Goal: Task Accomplishment & Management: Use online tool/utility

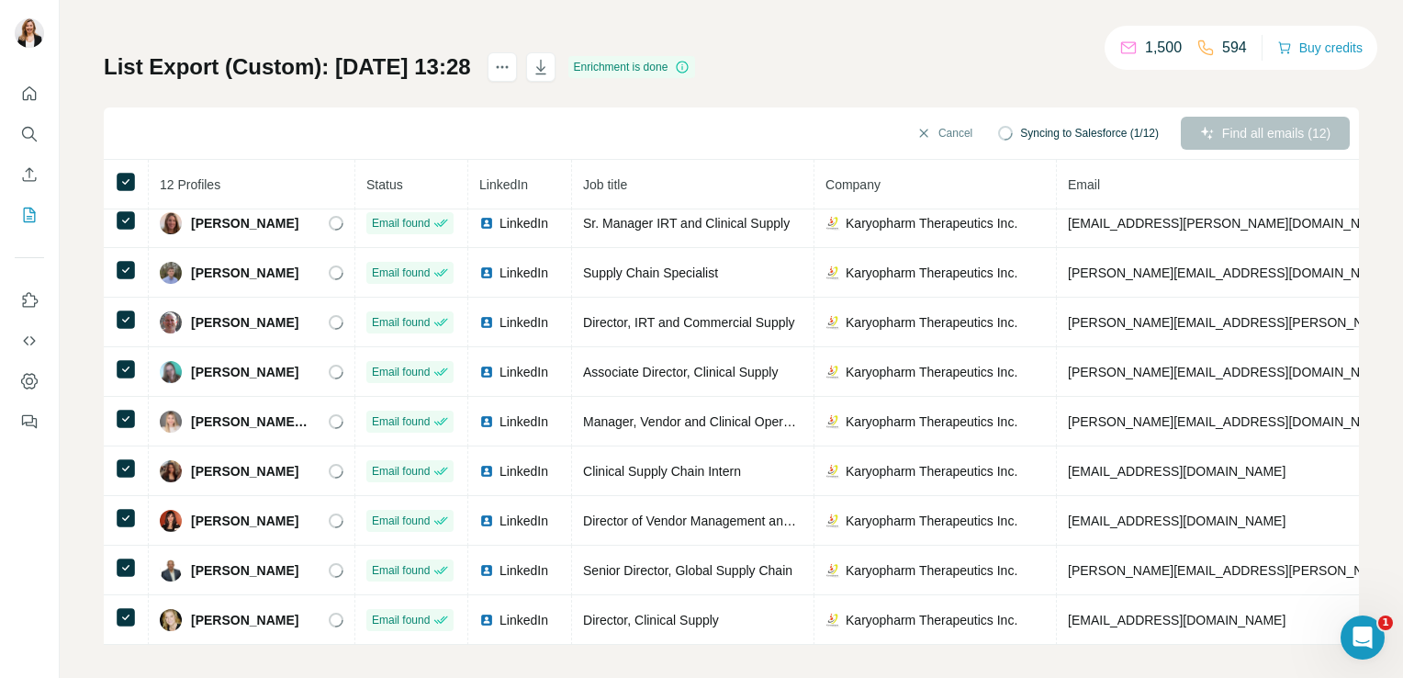
scroll to position [92, 0]
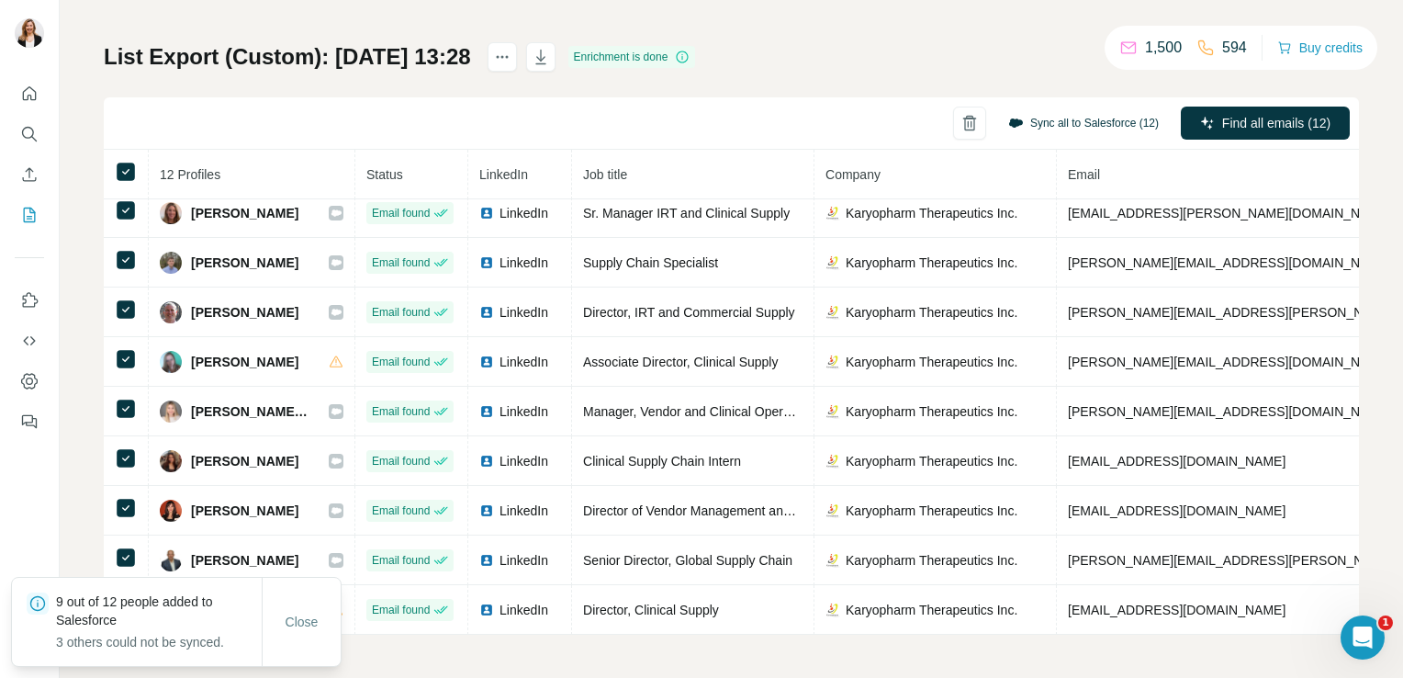
click at [1066, 124] on button "Sync all to Salesforce (12)" at bounding box center [1084, 123] width 176 height 28
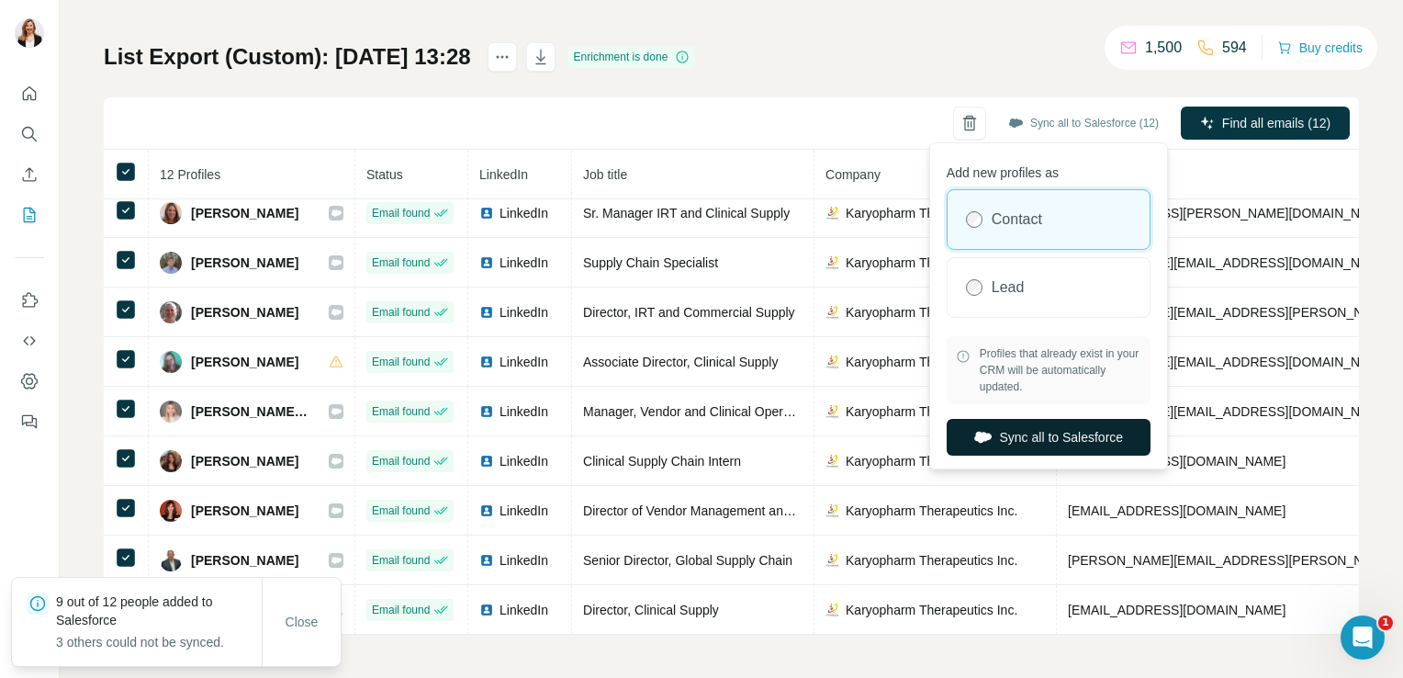
click at [995, 440] on button "Sync all to Salesforce" at bounding box center [1049, 437] width 204 height 37
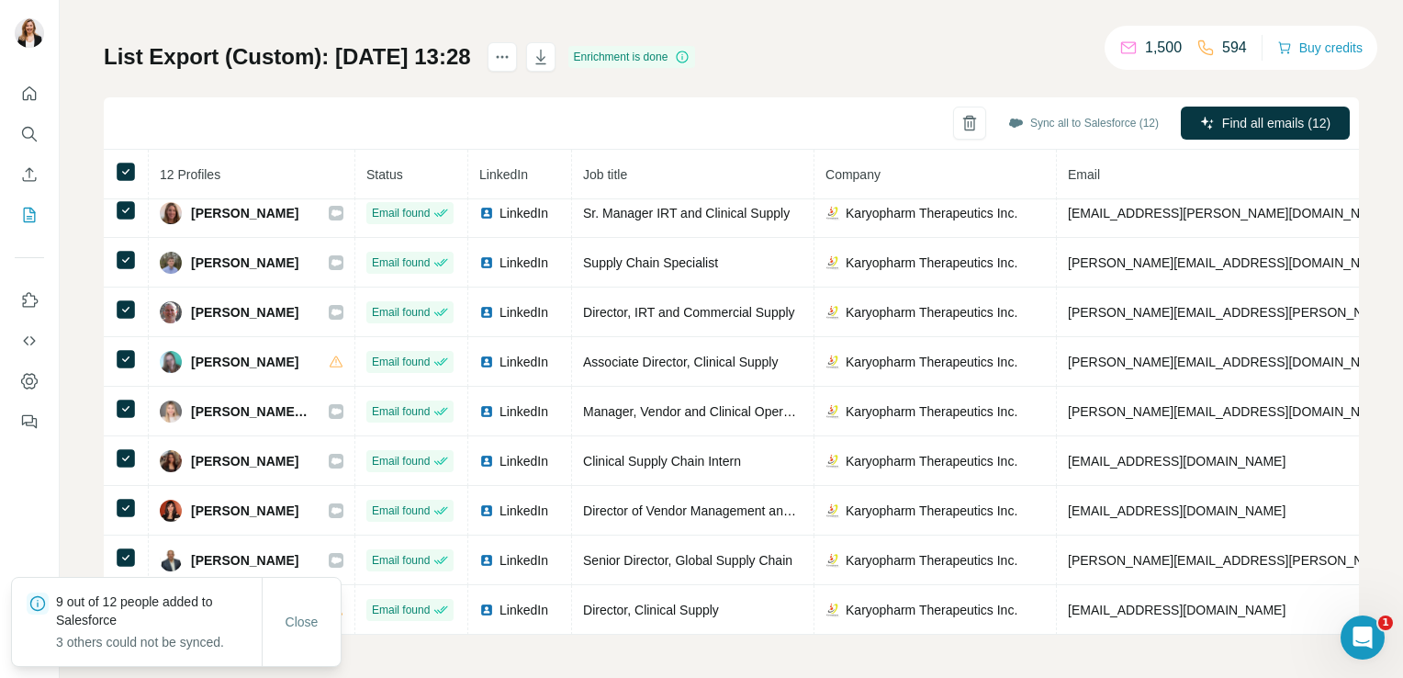
click at [256, 156] on th "12 Profiles" at bounding box center [252, 175] width 207 height 50
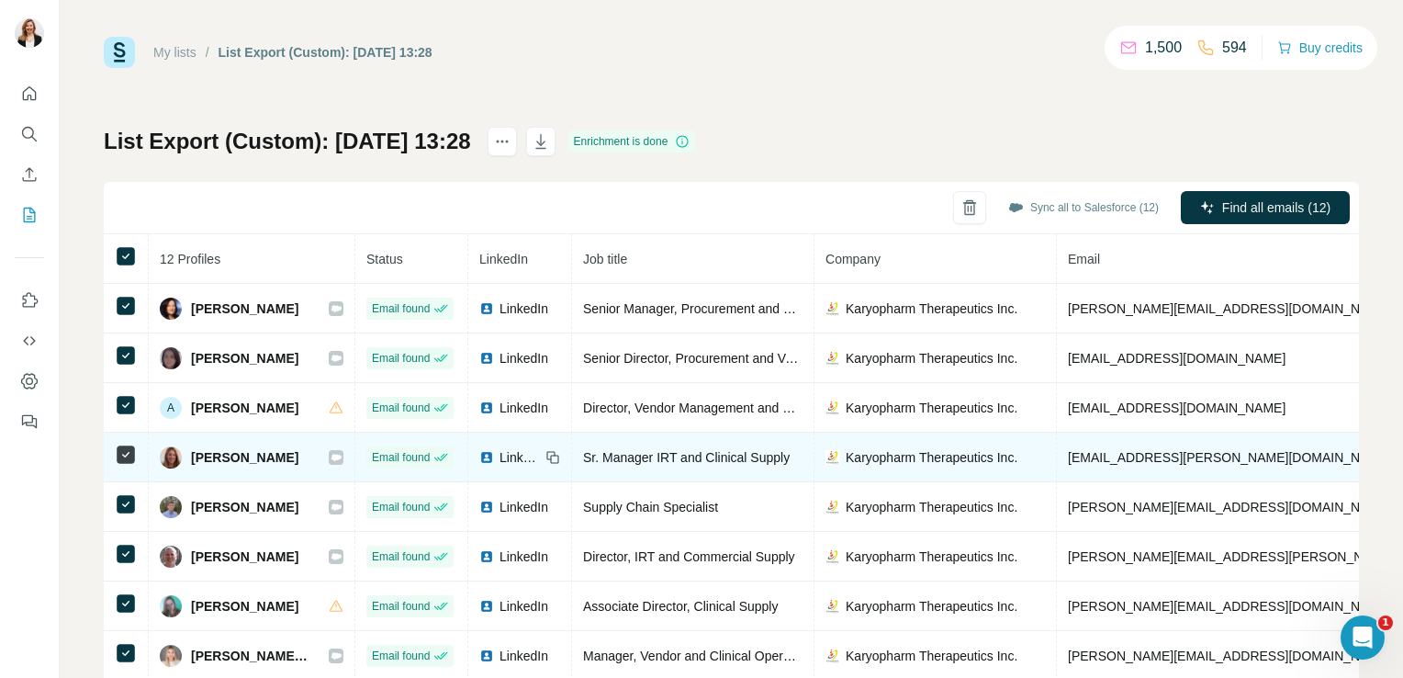
scroll to position [0, 0]
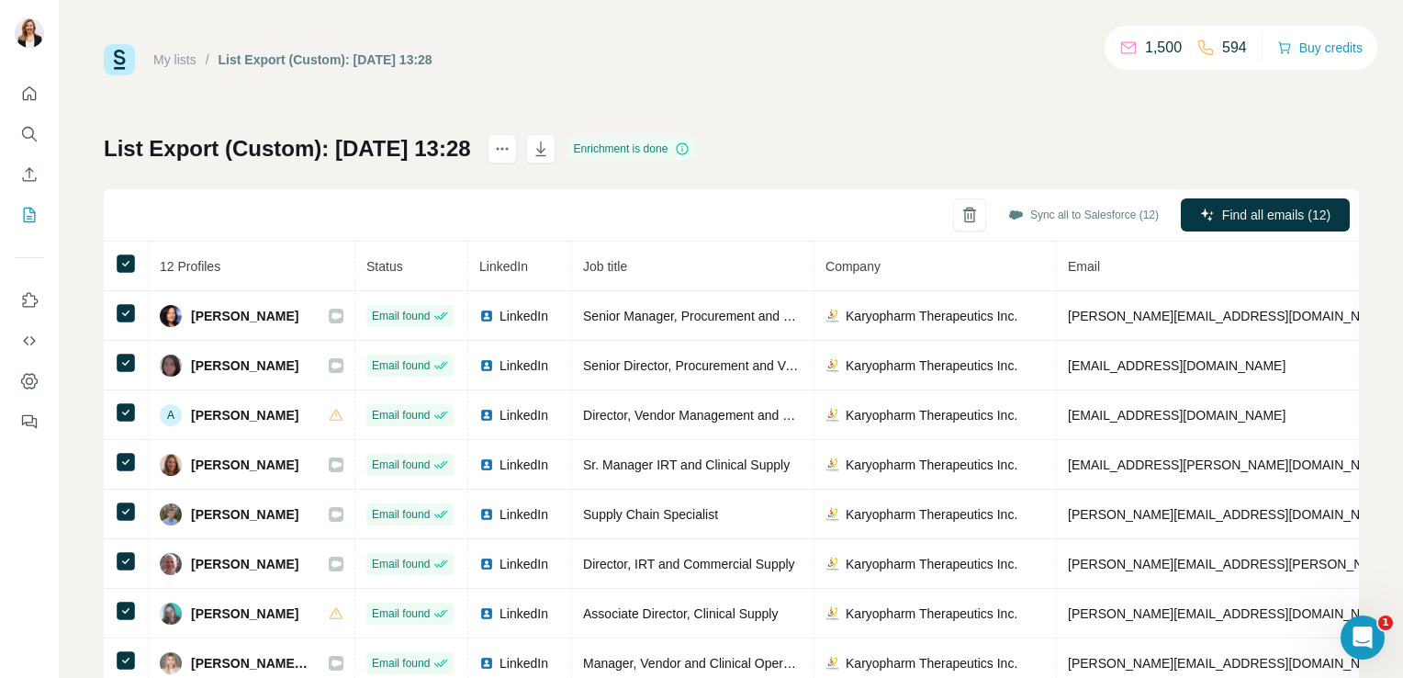
click at [113, 49] on img at bounding box center [119, 59] width 31 height 31
